Goal: Task Accomplishment & Management: Use online tool/utility

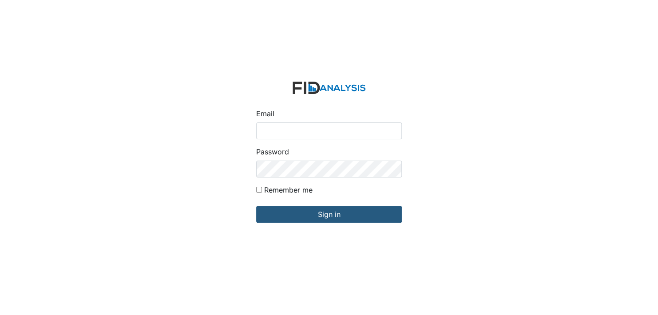
click at [272, 126] on input "Email" at bounding box center [329, 130] width 146 height 17
type input "[EMAIL_ADDRESS][DOMAIN_NAME]"
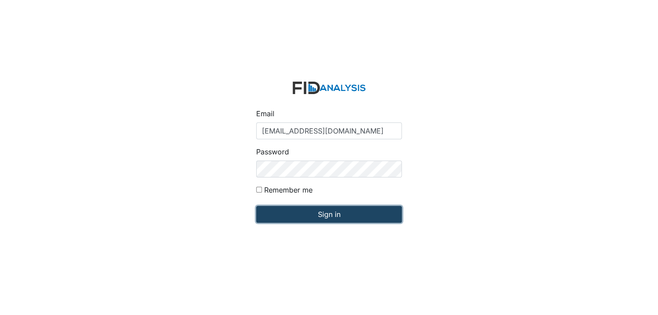
click at [315, 215] on input "Sign in" at bounding box center [329, 214] width 146 height 17
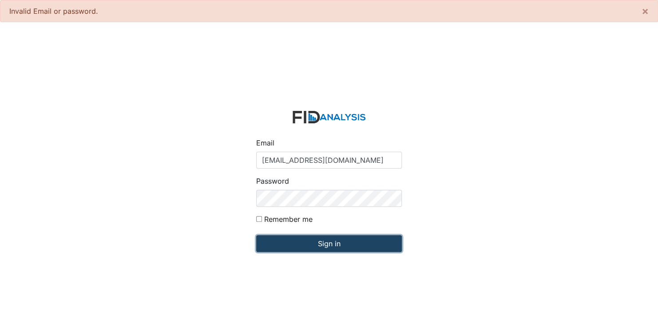
click at [324, 246] on input "Sign in" at bounding box center [329, 243] width 146 height 17
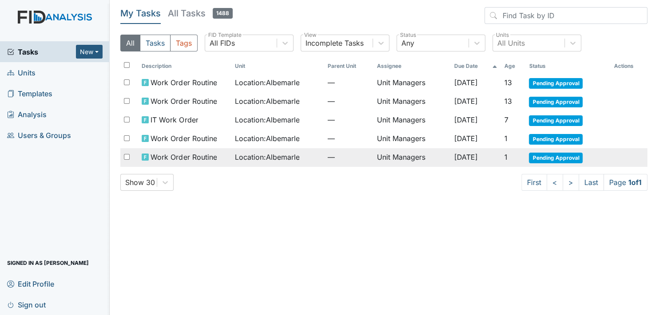
click at [554, 153] on span "Pending Approval" at bounding box center [556, 158] width 54 height 11
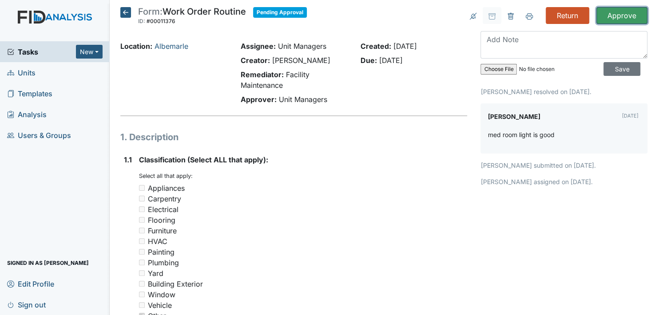
click at [615, 12] on input "Approve" at bounding box center [621, 15] width 51 height 17
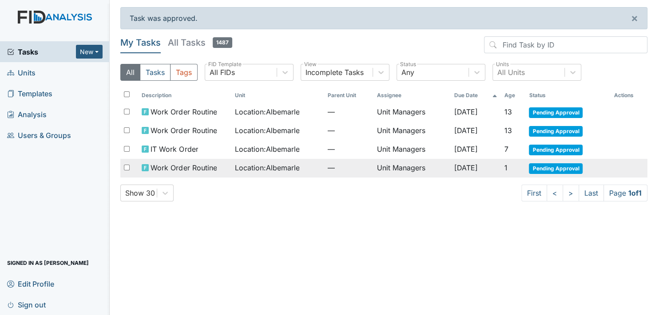
click at [556, 164] on span "Pending Approval" at bounding box center [556, 168] width 54 height 11
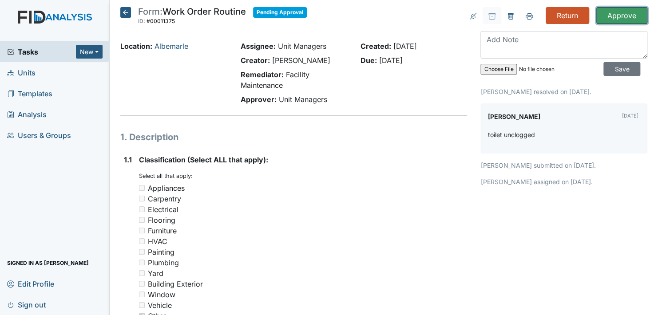
click at [620, 16] on input "Approve" at bounding box center [621, 15] width 51 height 17
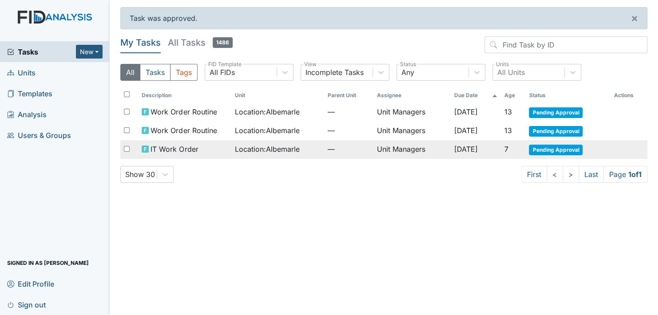
click at [568, 147] on span "Pending Approval" at bounding box center [556, 150] width 54 height 11
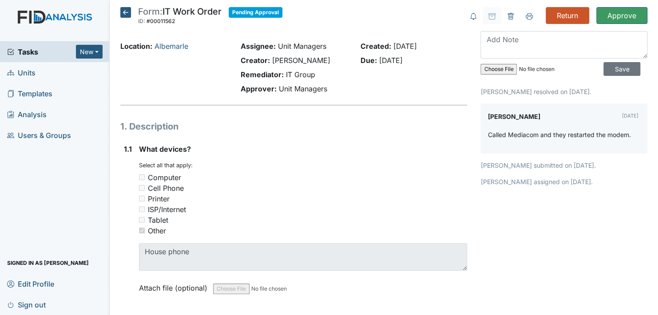
click at [124, 10] on icon at bounding box center [125, 12] width 11 height 11
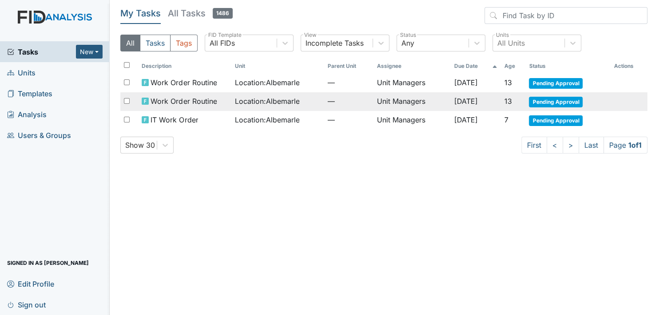
click at [546, 100] on span "Pending Approval" at bounding box center [556, 102] width 54 height 11
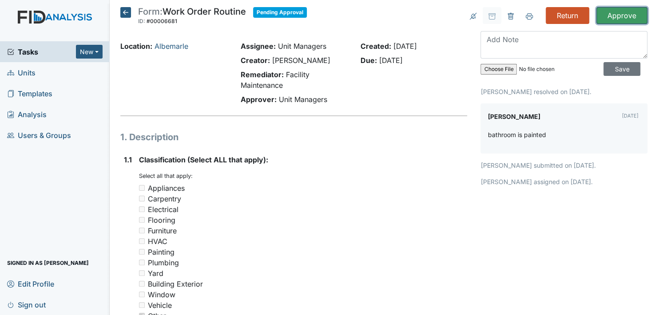
click at [624, 12] on input "Approve" at bounding box center [621, 15] width 51 height 17
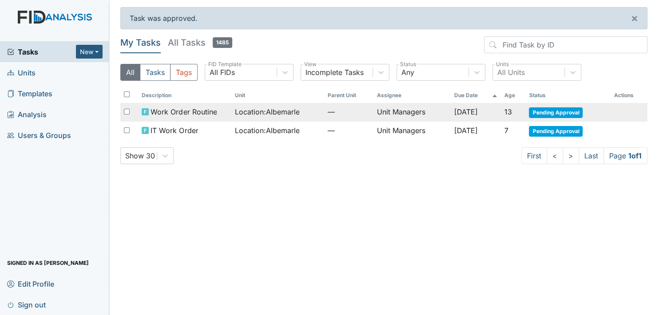
click at [553, 113] on span "Pending Approval" at bounding box center [556, 112] width 54 height 11
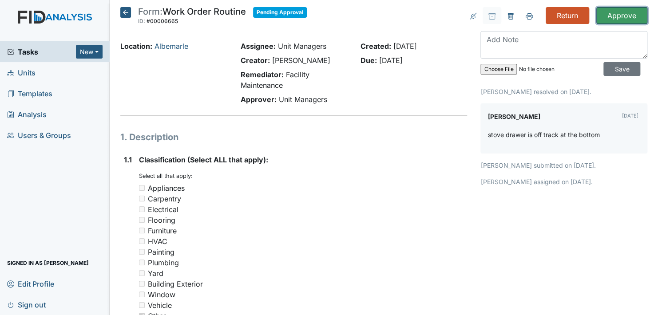
click at [623, 14] on input "Approve" at bounding box center [621, 15] width 51 height 17
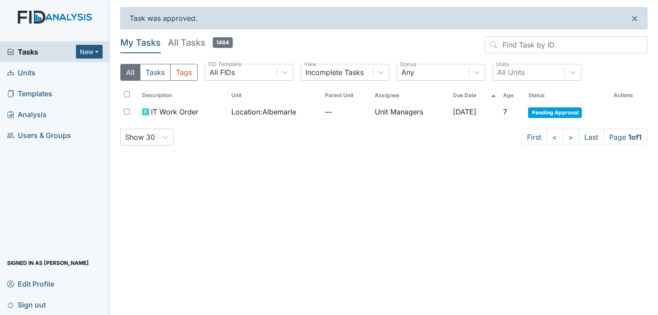
click at [71, 73] on link "Units" at bounding box center [55, 72] width 110 height 21
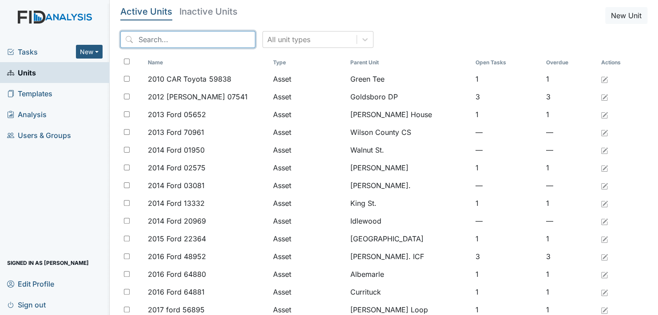
click at [158, 40] on input "search" at bounding box center [187, 39] width 135 height 17
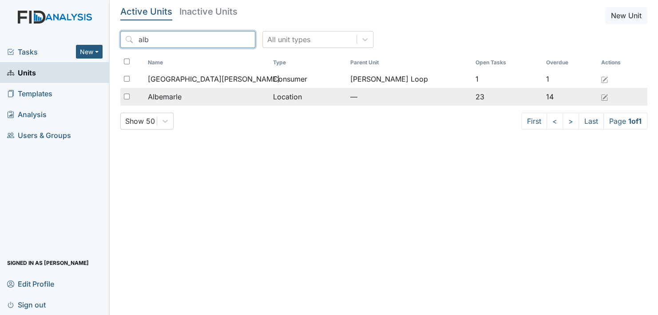
type input "alb"
click at [179, 97] on span "Albemarle" at bounding box center [165, 96] width 34 height 11
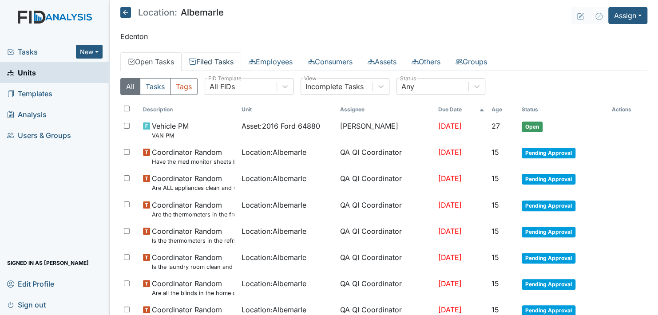
click at [217, 60] on link "Filed Tasks" at bounding box center [211, 61] width 59 height 19
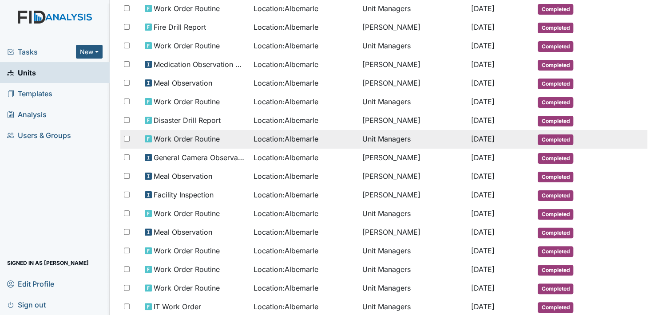
scroll to position [129, 0]
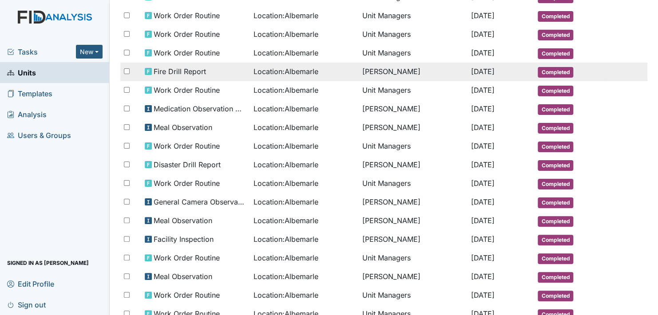
click at [550, 69] on span "Completed" at bounding box center [555, 72] width 36 height 11
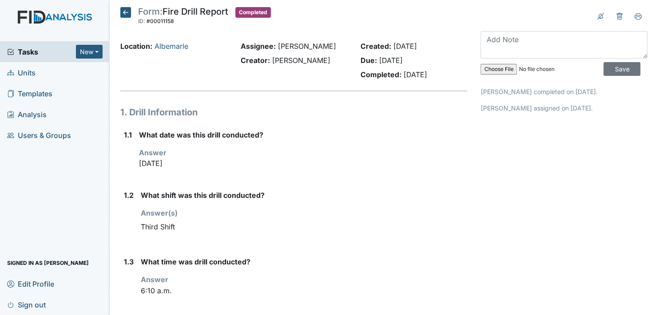
click at [125, 12] on icon at bounding box center [125, 12] width 11 height 11
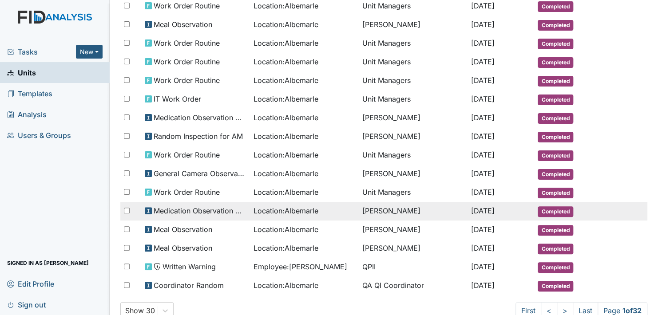
scroll to position [395, 0]
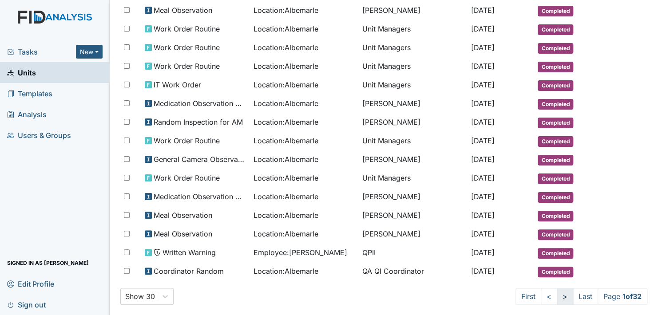
click at [557, 288] on link ">" at bounding box center [565, 296] width 16 height 17
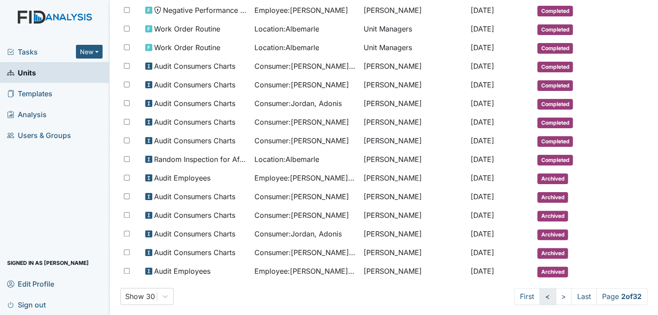
click at [539, 288] on link "<" at bounding box center [547, 296] width 16 height 17
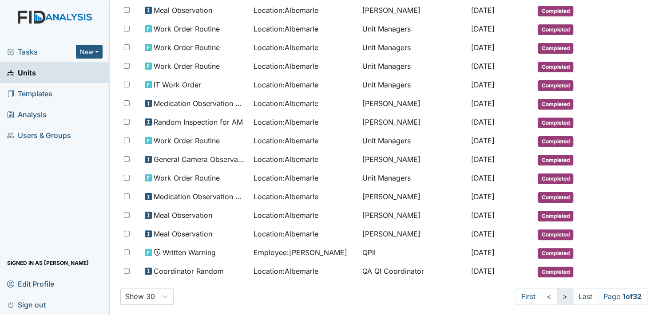
click at [557, 288] on link ">" at bounding box center [565, 296] width 16 height 17
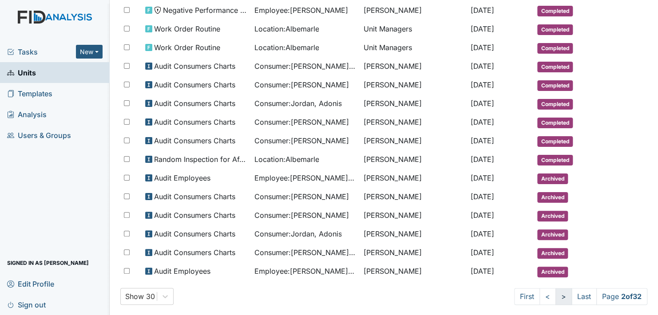
click at [555, 288] on link ">" at bounding box center [563, 296] width 16 height 17
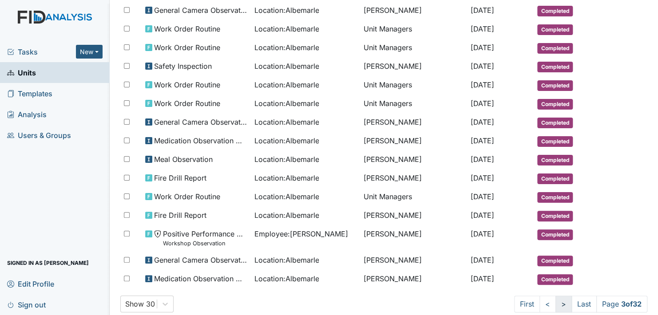
click at [555, 296] on link ">" at bounding box center [563, 304] width 16 height 17
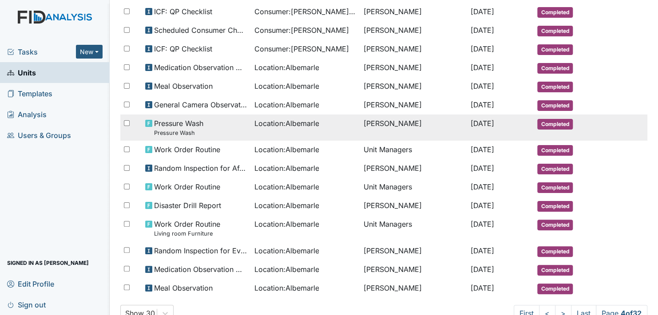
scroll to position [419, 0]
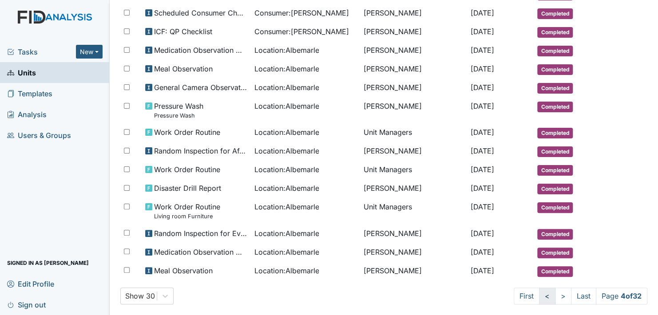
click at [539, 289] on link "<" at bounding box center [547, 296] width 16 height 17
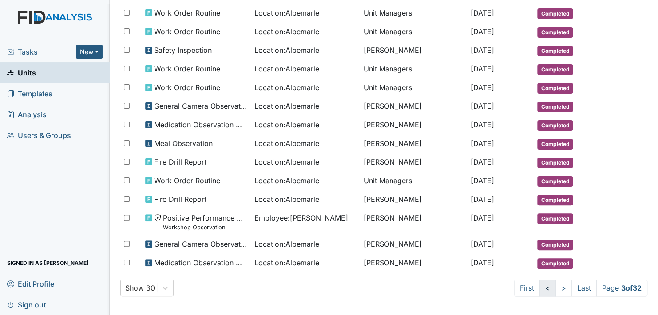
scroll to position [411, 0]
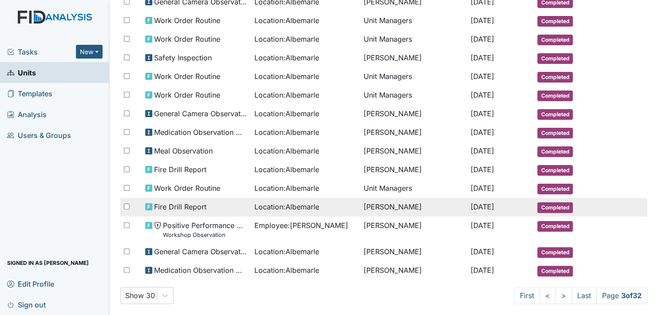
click at [551, 202] on span "Completed" at bounding box center [555, 207] width 36 height 11
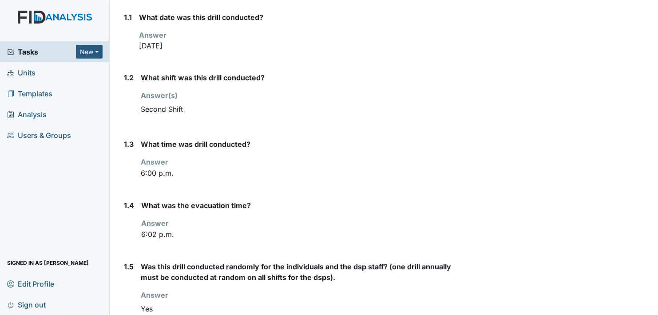
scroll to position [133, 0]
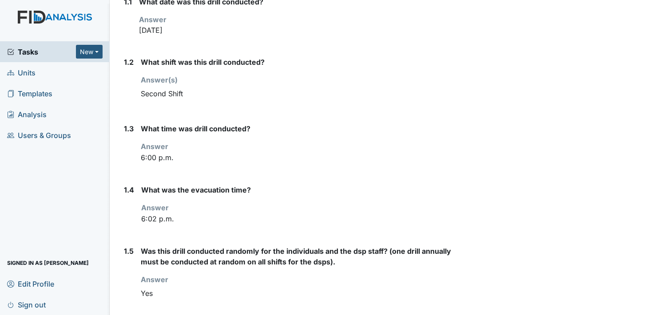
click at [364, 189] on strong "What was the evacuation time?" at bounding box center [304, 190] width 326 height 11
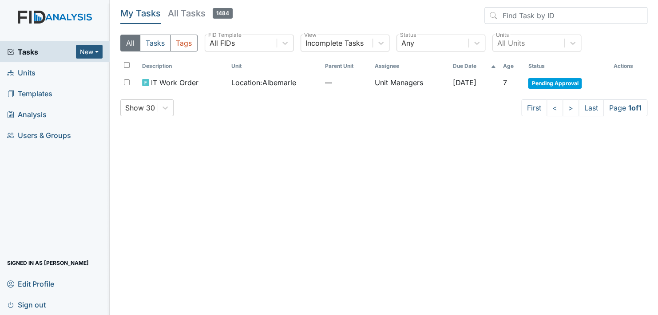
click at [54, 74] on link "Units" at bounding box center [55, 72] width 110 height 21
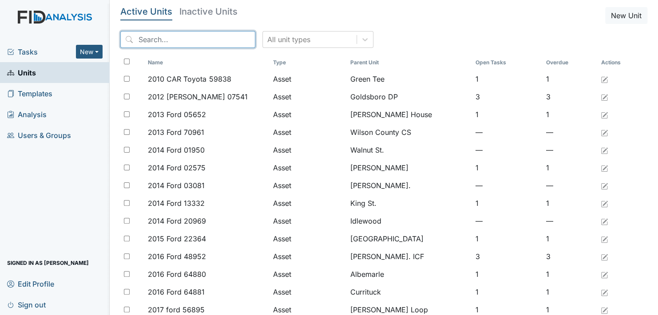
click at [162, 40] on input "search" at bounding box center [187, 39] width 135 height 17
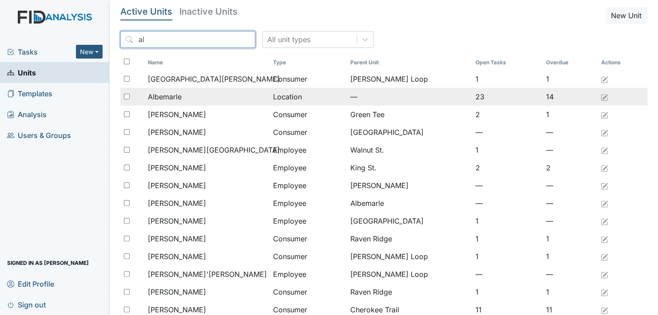
type input "al"
click at [166, 97] on span "Albemarle" at bounding box center [165, 96] width 34 height 11
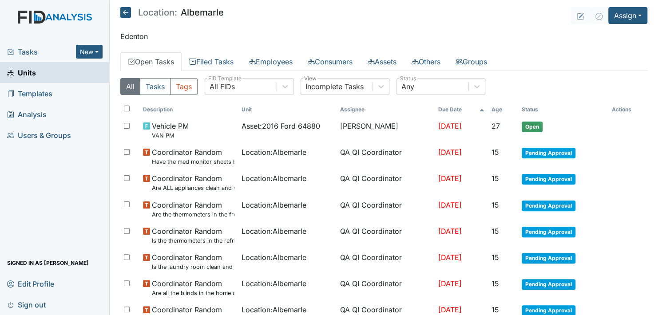
click at [443, 33] on p "Edenton" at bounding box center [383, 36] width 527 height 11
click at [620, 12] on button "Assign" at bounding box center [627, 15] width 39 height 17
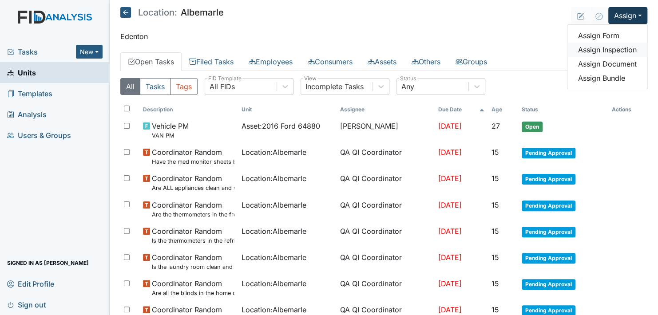
click at [609, 47] on link "Assign Inspection" at bounding box center [607, 50] width 80 height 14
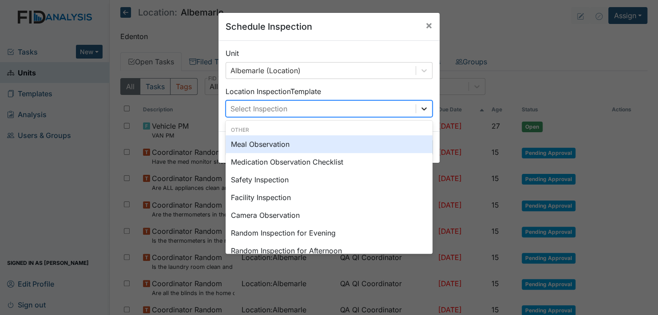
click at [419, 107] on icon at bounding box center [423, 108] width 9 height 9
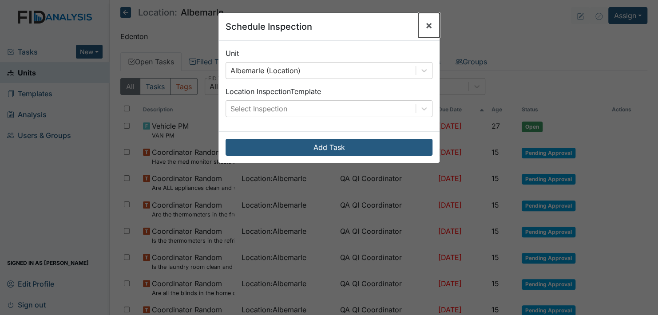
click at [425, 24] on span "×" at bounding box center [428, 25] width 7 height 13
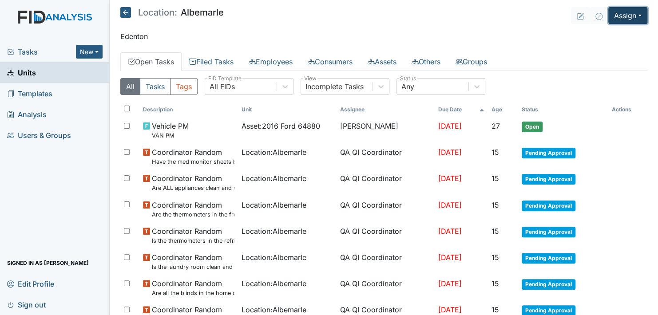
drag, startPoint x: 632, startPoint y: 15, endPoint x: 634, endPoint y: 20, distance: 5.2
click at [632, 15] on button "Assign" at bounding box center [627, 15] width 39 height 17
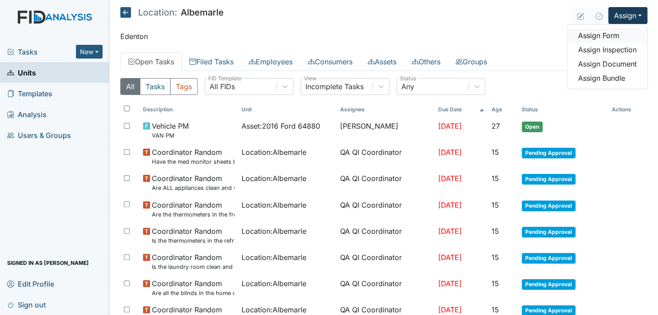
click at [606, 36] on link "Assign Form" at bounding box center [607, 35] width 80 height 14
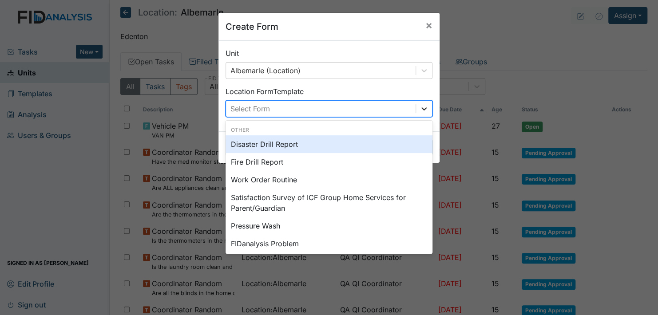
click at [421, 108] on icon at bounding box center [423, 108] width 5 height 3
click at [349, 142] on div "Disaster Drill Report" at bounding box center [328, 144] width 207 height 18
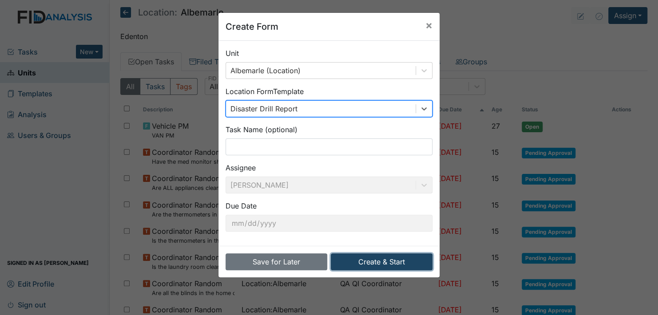
click at [372, 261] on button "Create & Start" at bounding box center [382, 261] width 102 height 17
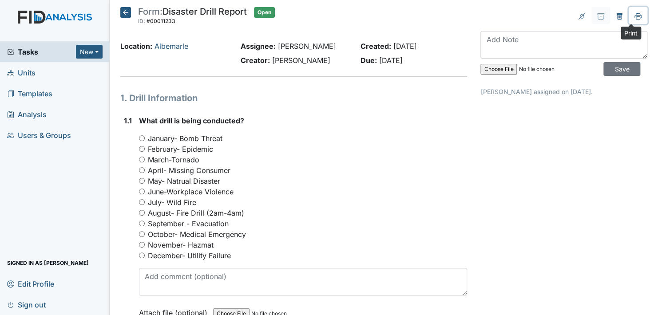
click at [634, 15] on icon at bounding box center [637, 15] width 7 height 5
